Goal: Information Seeking & Learning: Learn about a topic

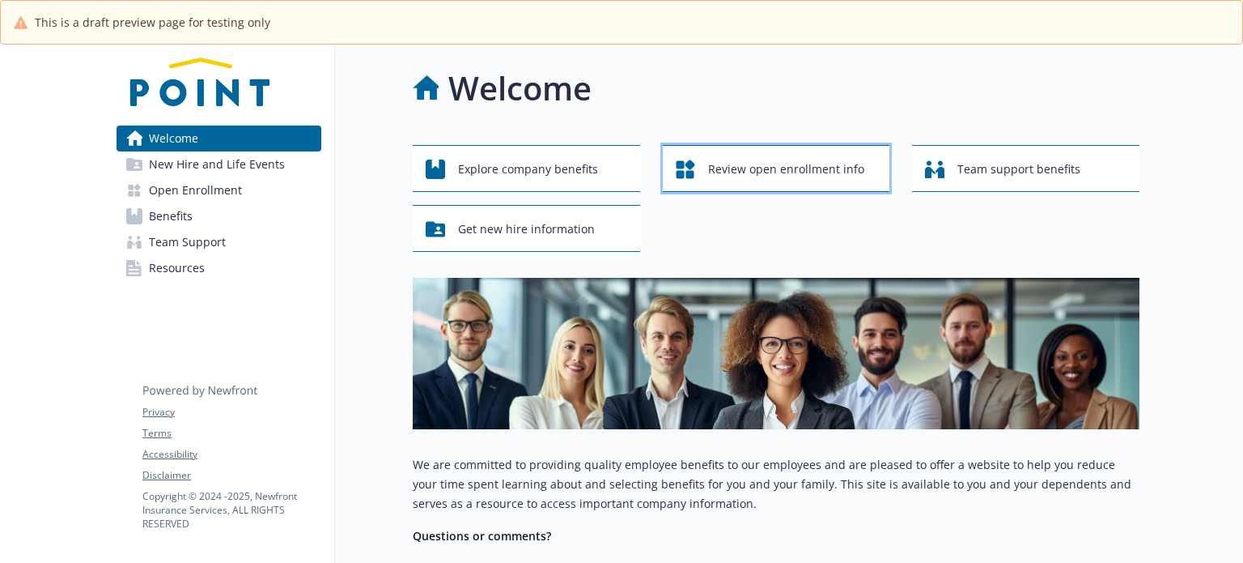
click at [768, 179] on span "Review open enrollment info" at bounding box center [786, 169] width 156 height 31
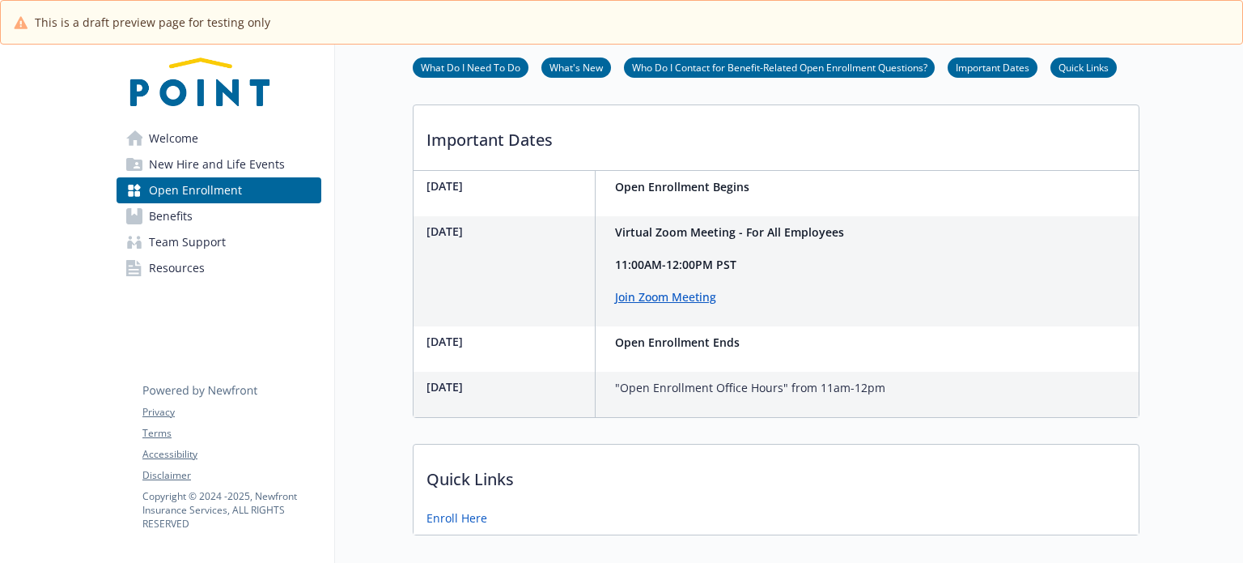
scroll to position [709, 0]
